Goal: Register for event/course

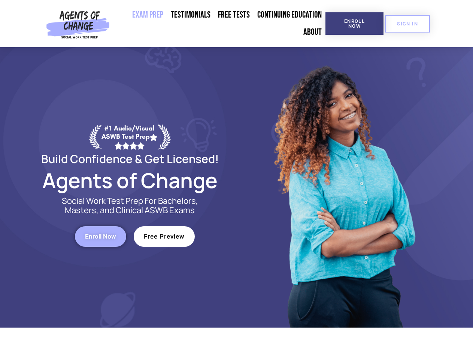
click at [236, 180] on div at bounding box center [342, 187] width 213 height 281
click at [354, 24] on span "Enroll Now" at bounding box center [354, 24] width 34 height 10
click at [407, 24] on span "SIGN IN" at bounding box center [407, 23] width 21 height 5
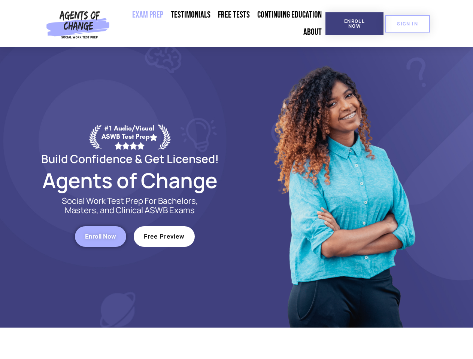
click at [100, 236] on span "Enroll Now" at bounding box center [100, 236] width 31 height 6
click at [164, 236] on span "Free Preview" at bounding box center [164, 236] width 41 height 6
